Goal: Transaction & Acquisition: Obtain resource

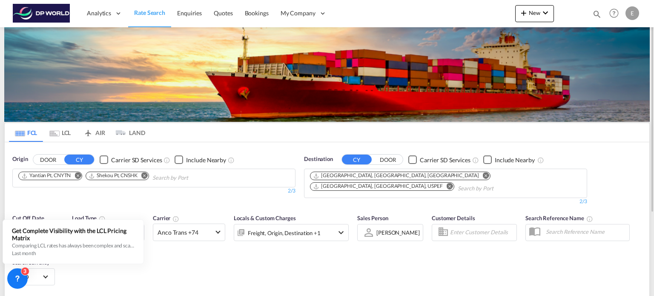
click at [147, 175] on md-icon "Remove" at bounding box center [144, 175] width 6 height 6
click at [80, 175] on md-icon "Remove" at bounding box center [77, 175] width 6 height 6
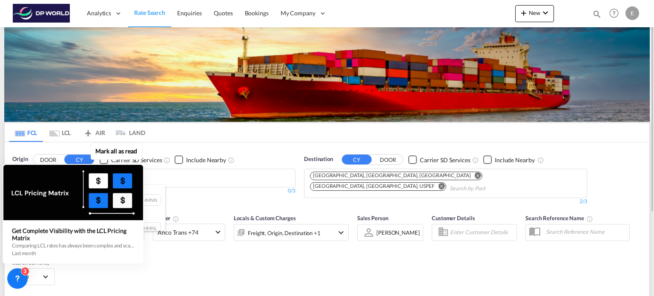
type input "[GEOGRAPHIC_DATA]"
click at [152, 221] on div "Mark all as read Get Complete Visibility with the LCL Pricing Matrix Comparing …" at bounding box center [75, 204] width 154 height 117
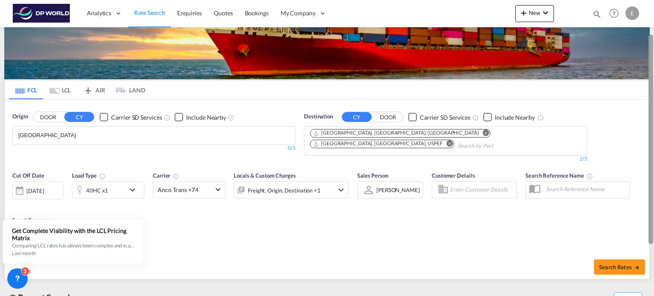
scroll to position [44, 0]
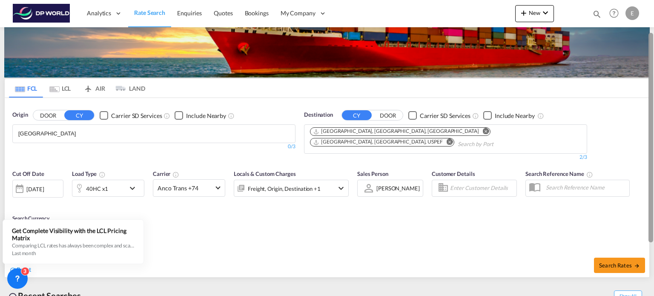
drag, startPoint x: 649, startPoint y: 119, endPoint x: 649, endPoint y: 151, distance: 31.9
click at [649, 151] on div at bounding box center [650, 137] width 5 height 209
click at [140, 131] on body "Analytics Reports Dashboard Rate Search Enquiries Quotes Bookings" at bounding box center [327, 148] width 654 height 296
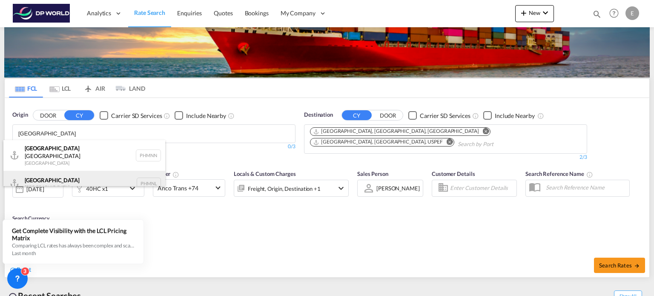
click at [78, 175] on div "[GEOGRAPHIC_DATA] [GEOGRAPHIC_DATA] PHMNL" at bounding box center [84, 184] width 162 height 26
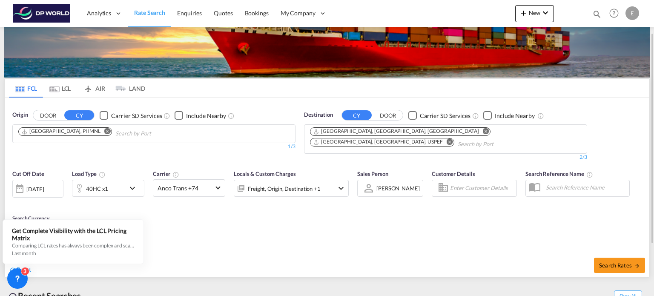
click at [454, 138] on button "Remove" at bounding box center [447, 142] width 13 height 9
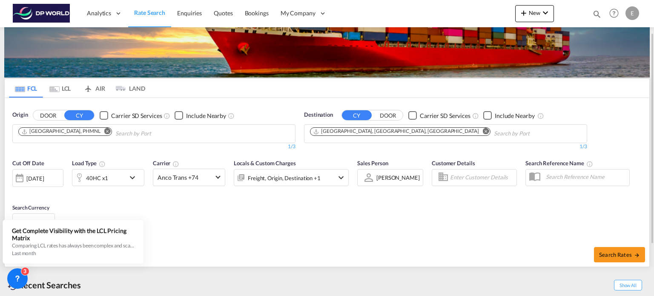
click at [483, 132] on md-icon "Remove" at bounding box center [486, 131] width 6 height 6
click at [343, 130] on body "Analytics Reports Dashboard Rate Search Enquiries Quotes Bookings" at bounding box center [327, 148] width 654 height 296
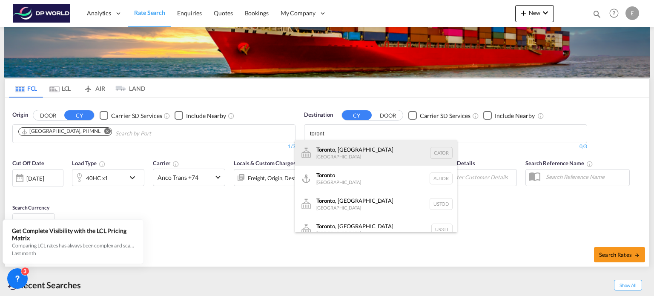
type input "toront"
click at [349, 148] on div "Toront o, ON [GEOGRAPHIC_DATA] CATOR" at bounding box center [376, 153] width 162 height 26
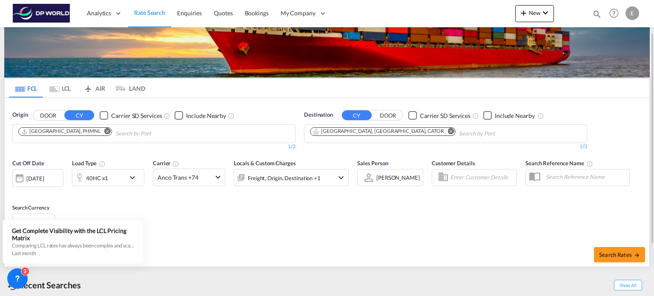
click at [131, 176] on md-icon "icon-chevron-down" at bounding box center [134, 177] width 14 height 10
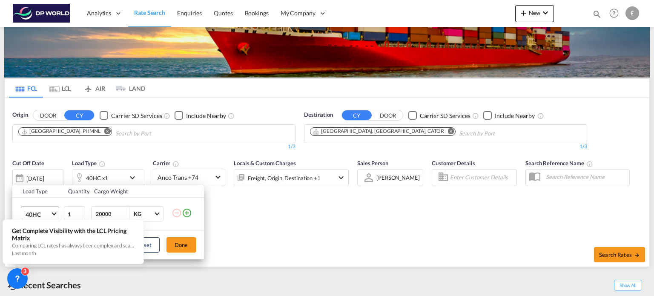
click at [54, 213] on span "Choose: \a40HC" at bounding box center [53, 213] width 5 height 5
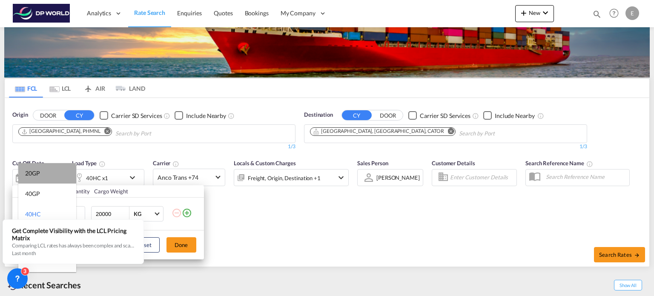
click at [46, 175] on md-option "20GP" at bounding box center [47, 173] width 58 height 20
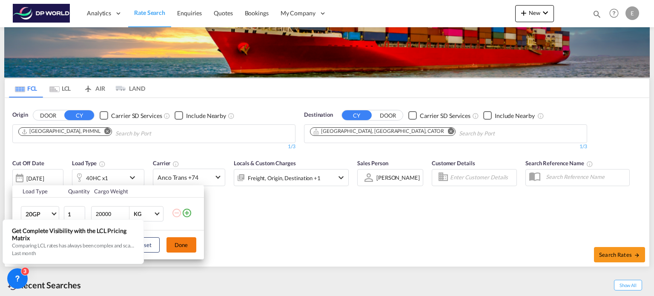
click at [186, 246] on button "Done" at bounding box center [181, 244] width 30 height 15
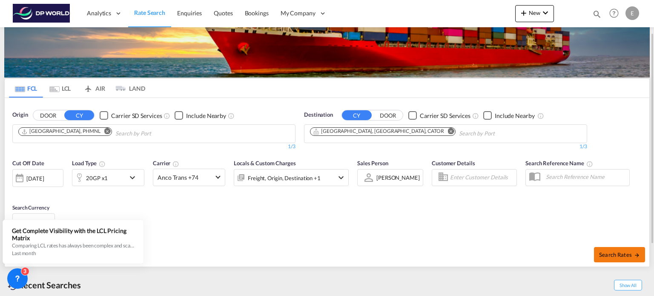
click at [604, 251] on span "Search Rates" at bounding box center [619, 254] width 41 height 7
type input "PHMNL to CATOR / [DATE]"
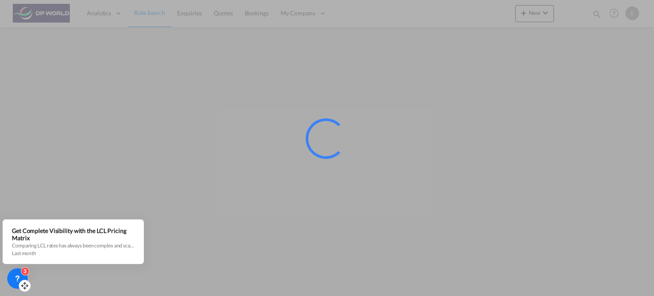
click at [12, 280] on div "3" at bounding box center [17, 278] width 20 height 20
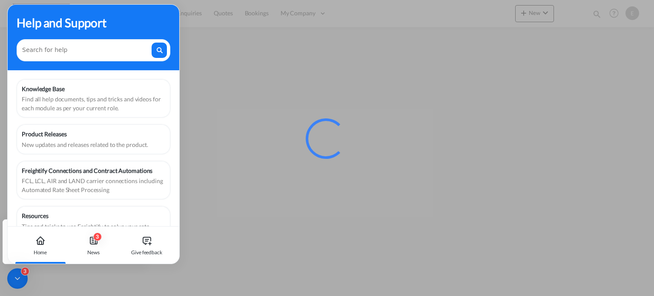
click at [192, 226] on div at bounding box center [327, 148] width 654 height 296
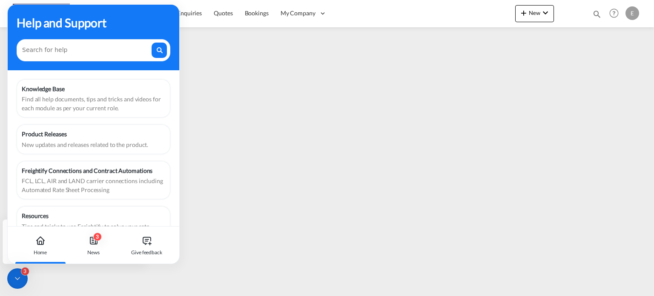
click at [16, 278] on icon at bounding box center [17, 279] width 4 height 2
